Goal: Information Seeking & Learning: Learn about a topic

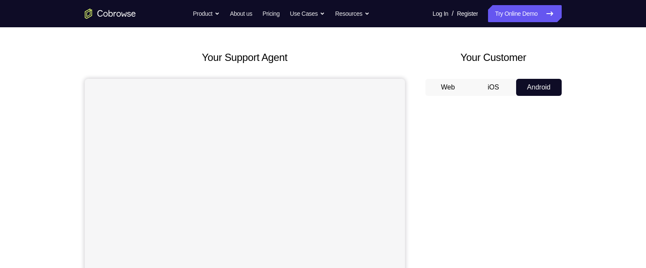
scroll to position [29, 0]
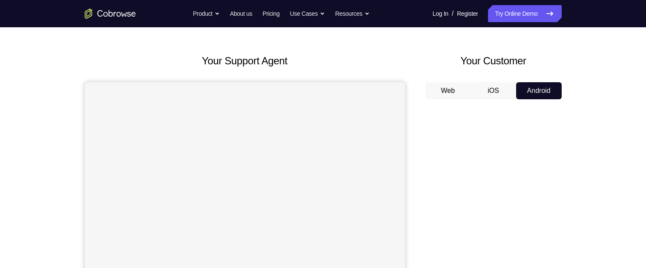
click at [492, 89] on button "iOS" at bounding box center [493, 90] width 46 height 17
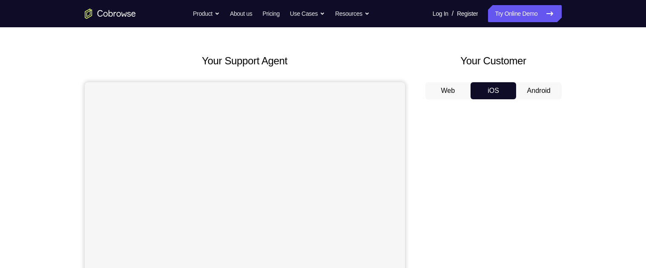
click at [443, 85] on button "Web" at bounding box center [448, 90] width 46 height 17
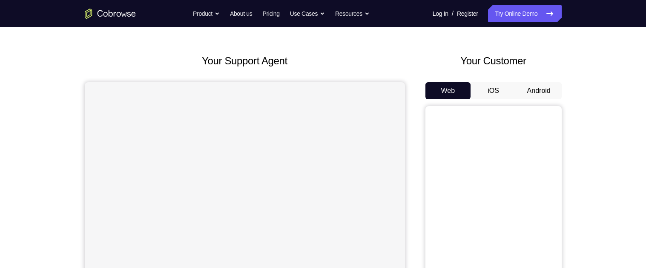
click at [498, 85] on button "iOS" at bounding box center [493, 90] width 46 height 17
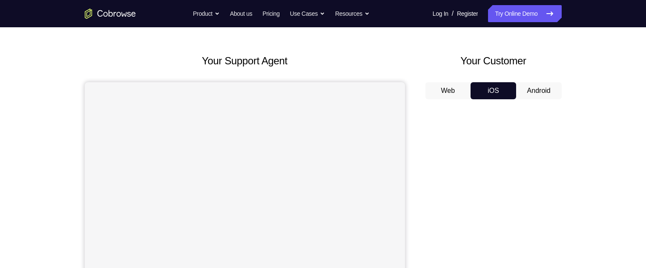
click at [540, 87] on button "Android" at bounding box center [539, 90] width 46 height 17
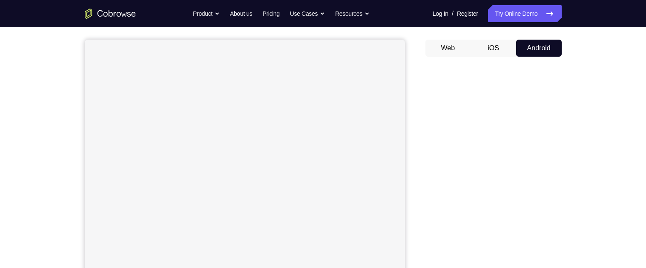
scroll to position [70, 0]
click at [574, 190] on div "Your Support Agent Your Customer Web iOS Android Next Steps We’d be happy to gi…" at bounding box center [323, 237] width 545 height 561
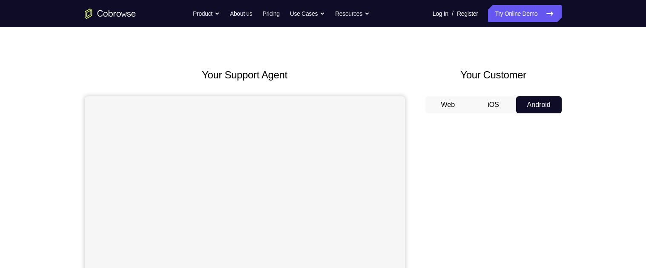
scroll to position [15, 0]
